Goal: Check status: Check status

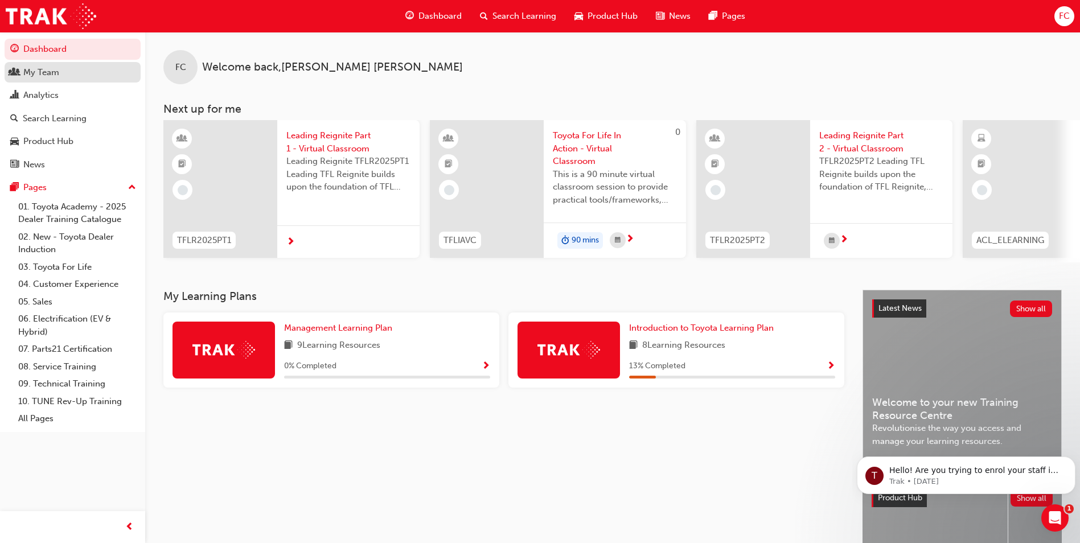
click at [50, 72] on div "My Team" at bounding box center [41, 72] width 36 height 13
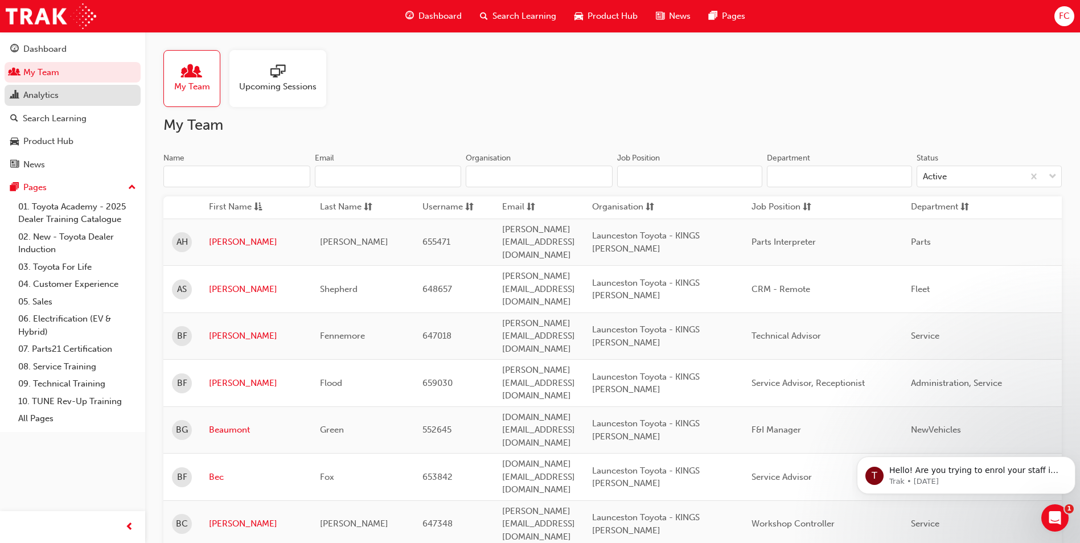
click at [69, 95] on div "Analytics" at bounding box center [72, 95] width 125 height 14
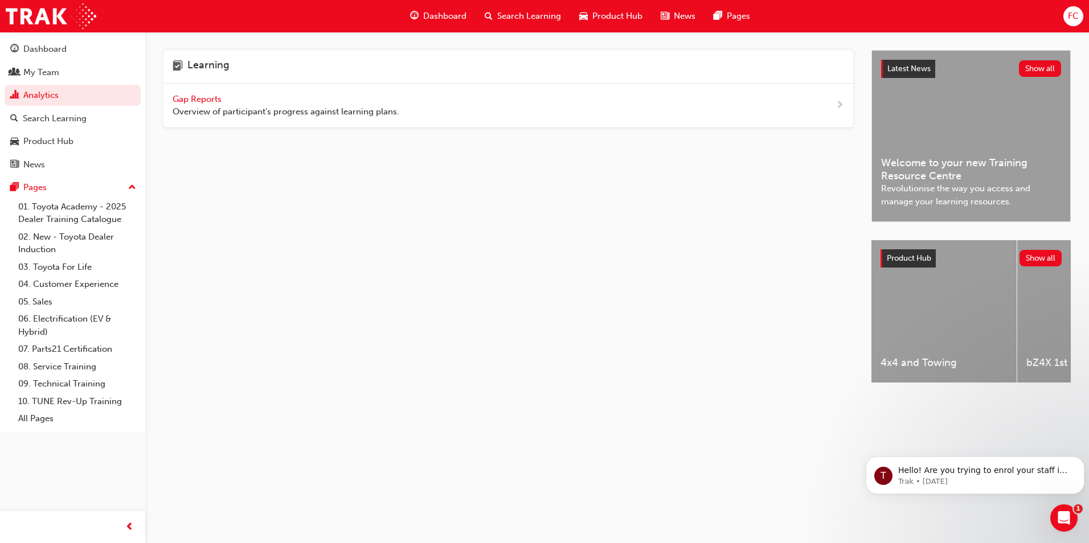
click at [187, 96] on span "Gap Reports" at bounding box center [198, 99] width 51 height 10
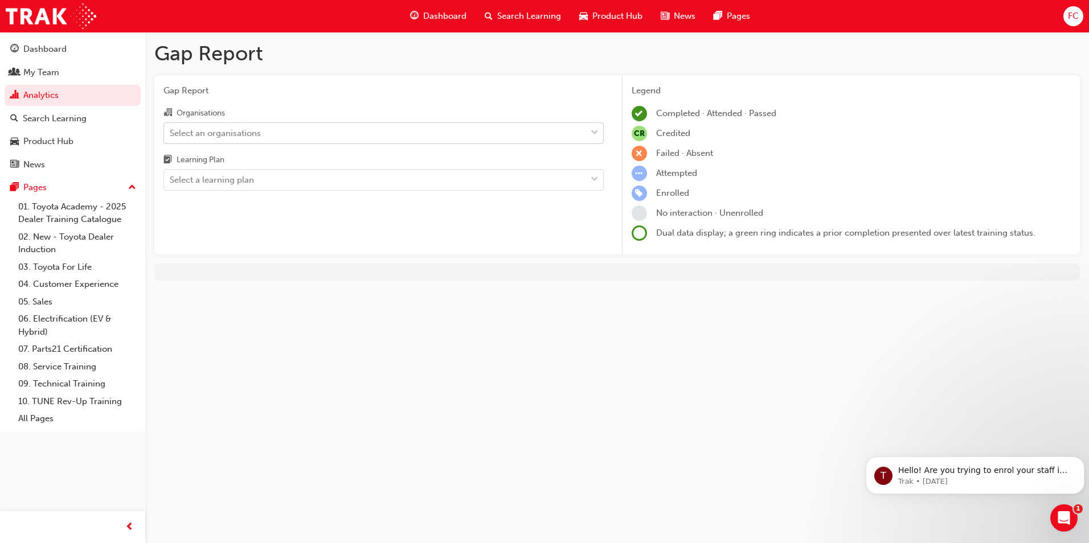
click at [592, 132] on span "down-icon" at bounding box center [594, 133] width 8 height 15
click at [171, 132] on input "Organisations Select an organisations" at bounding box center [170, 133] width 1 height 10
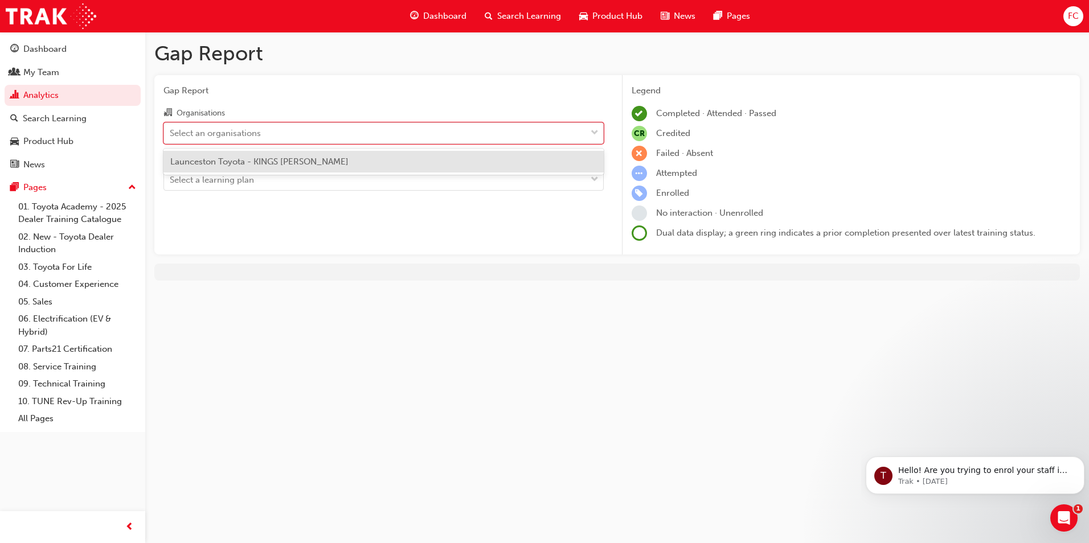
click at [250, 162] on span "Launceston Toyota - KINGS [PERSON_NAME]" at bounding box center [259, 162] width 178 height 10
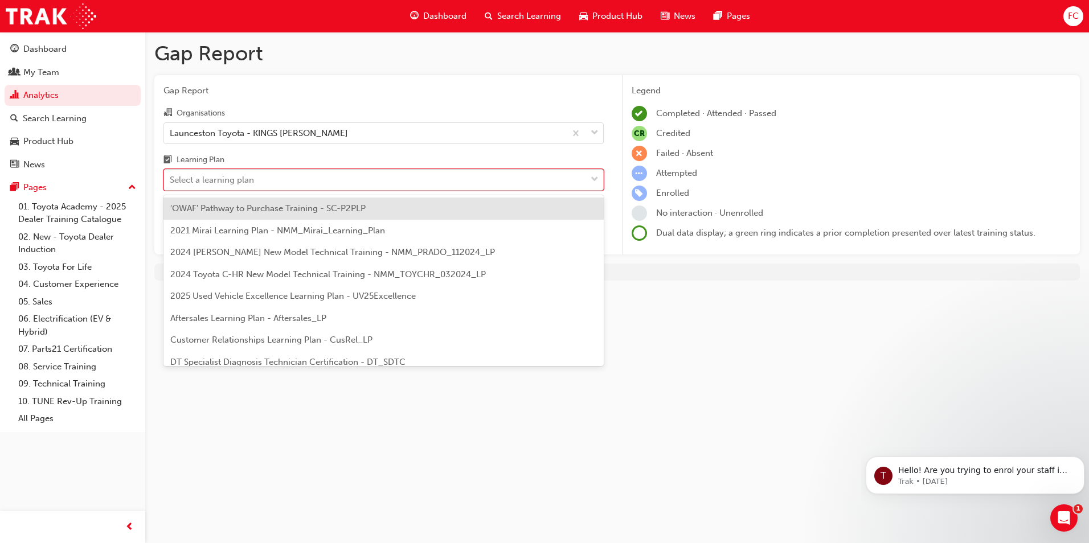
click at [594, 179] on span "down-icon" at bounding box center [594, 180] width 8 height 15
click at [171, 179] on input "Learning Plan option 'OWAF' Pathway to Purchase Training - SC-P2PLP focused, 1 …" at bounding box center [170, 180] width 1 height 10
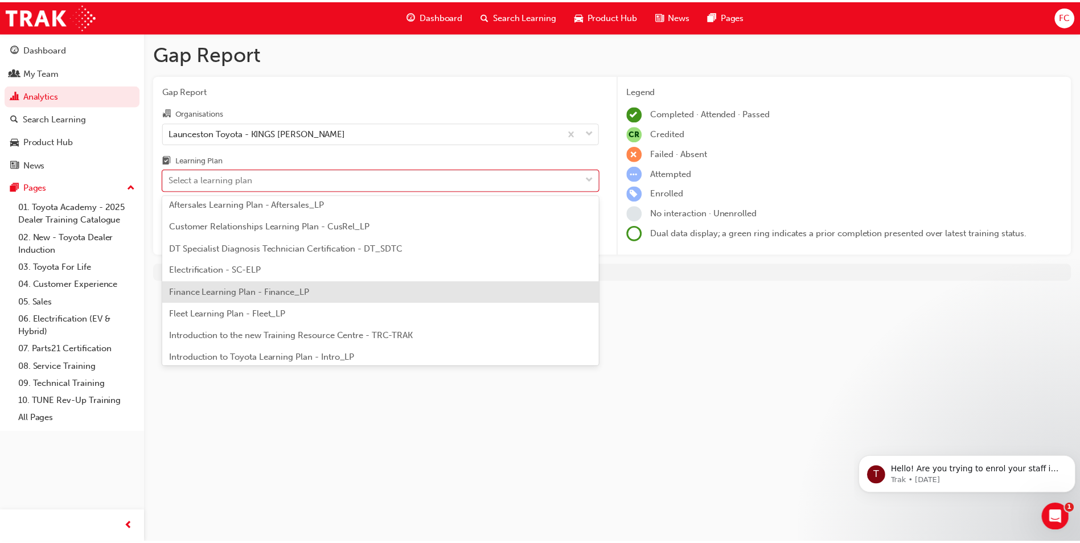
scroll to position [171, 0]
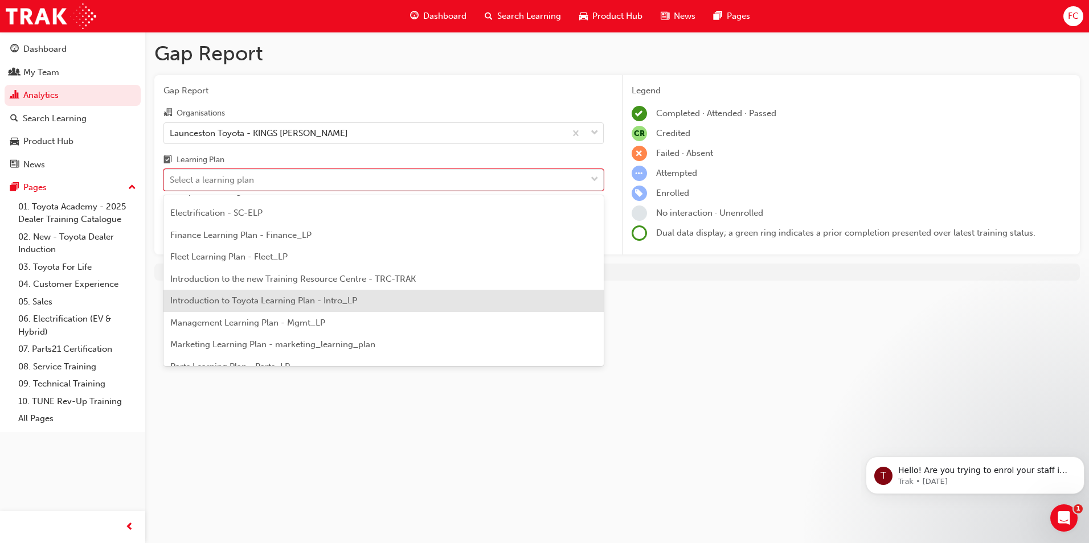
click at [292, 298] on span "Introduction to Toyota Learning Plan - Intro_LP" at bounding box center [263, 301] width 187 height 10
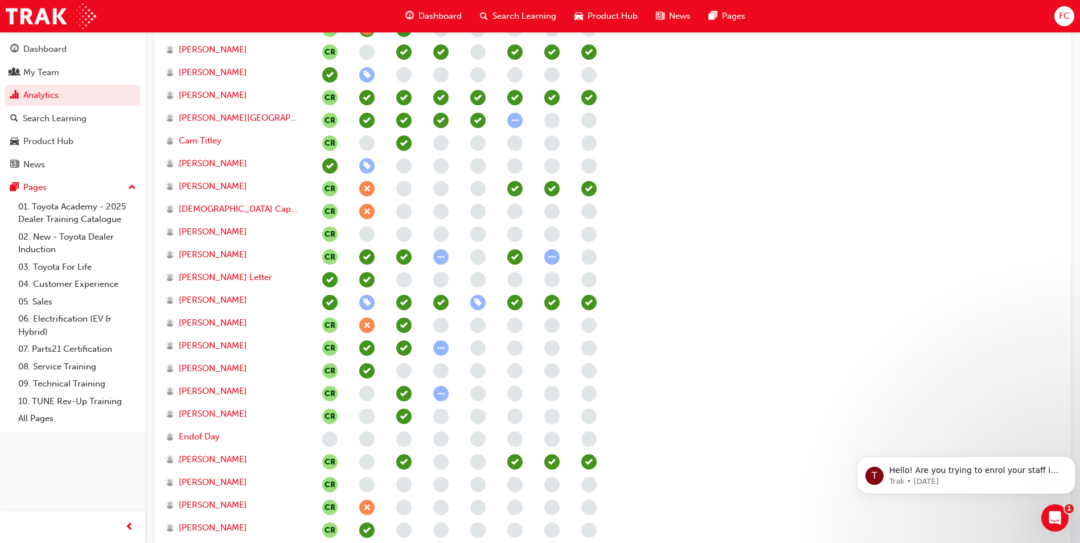
scroll to position [541, 0]
